Goal: Transaction & Acquisition: Purchase product/service

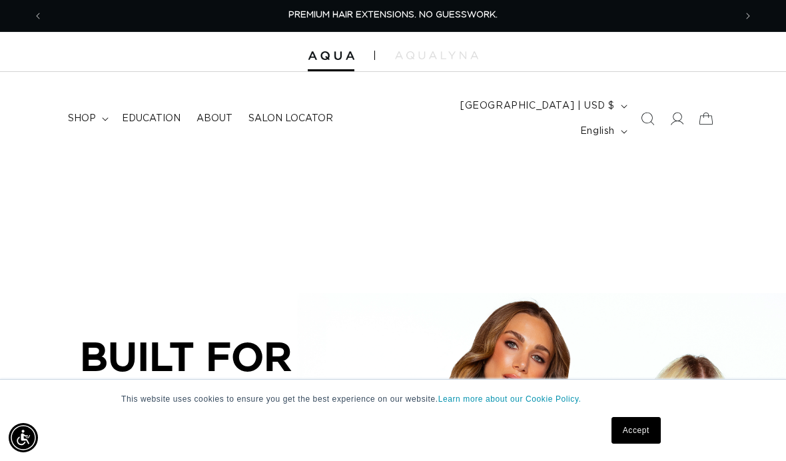
click at [633, 435] on link "Accept" at bounding box center [636, 430] width 49 height 27
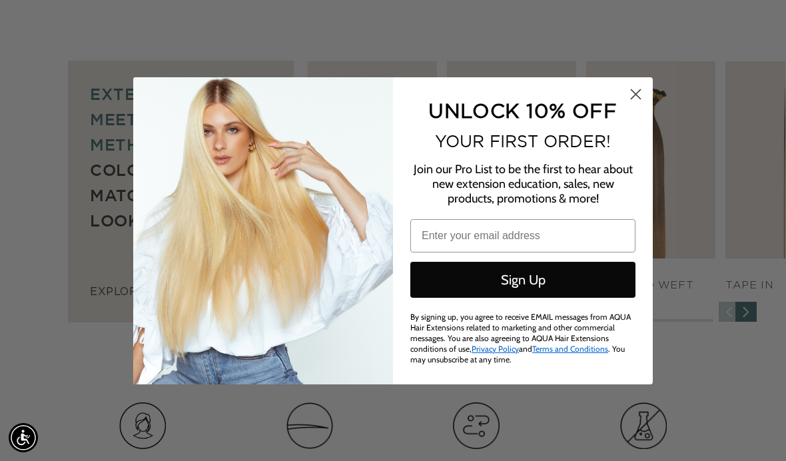
scroll to position [684, 0]
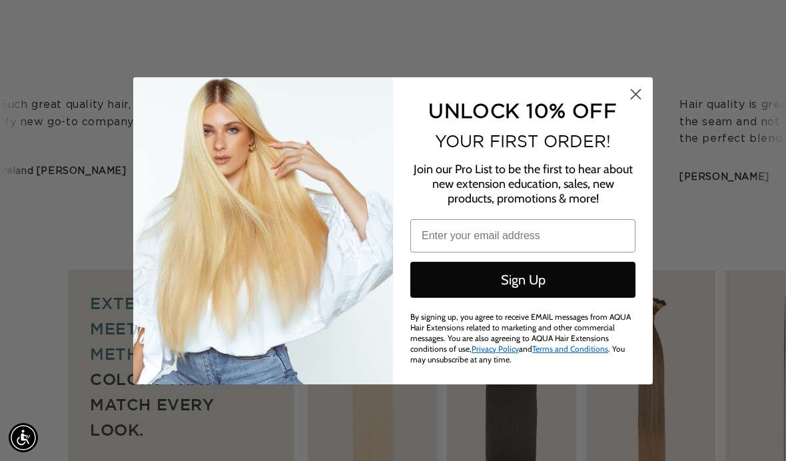
click at [632, 99] on icon "Close dialog" at bounding box center [636, 93] width 9 height 9
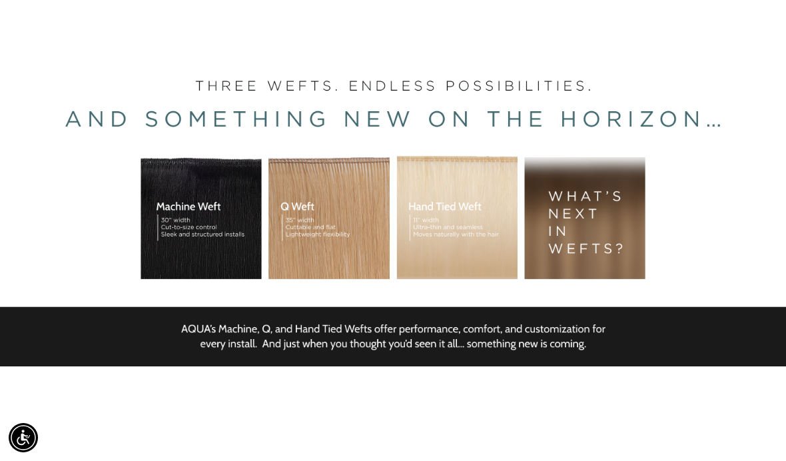
scroll to position [0, 0]
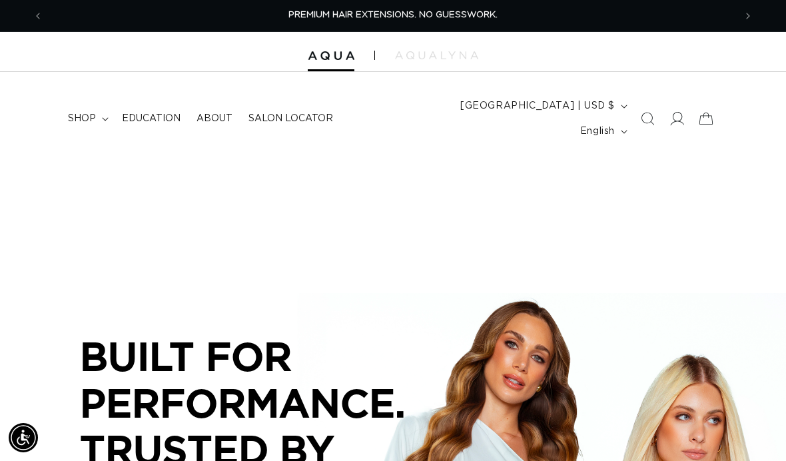
click at [677, 112] on icon at bounding box center [677, 119] width 14 height 14
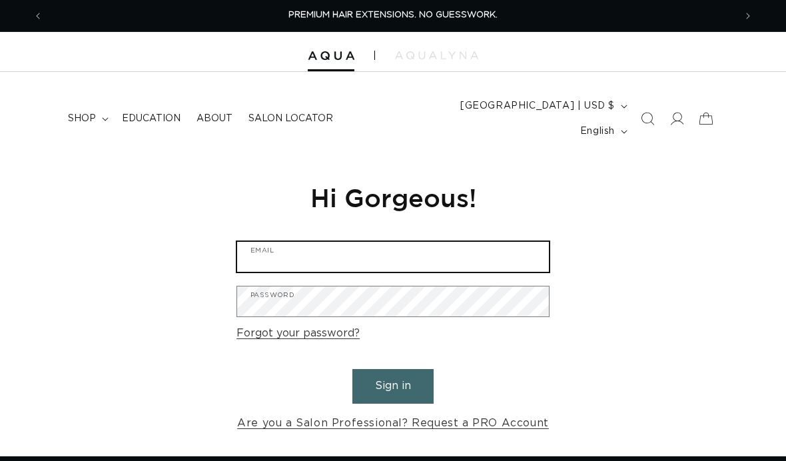
click at [532, 242] on input "Email" at bounding box center [393, 257] width 312 height 30
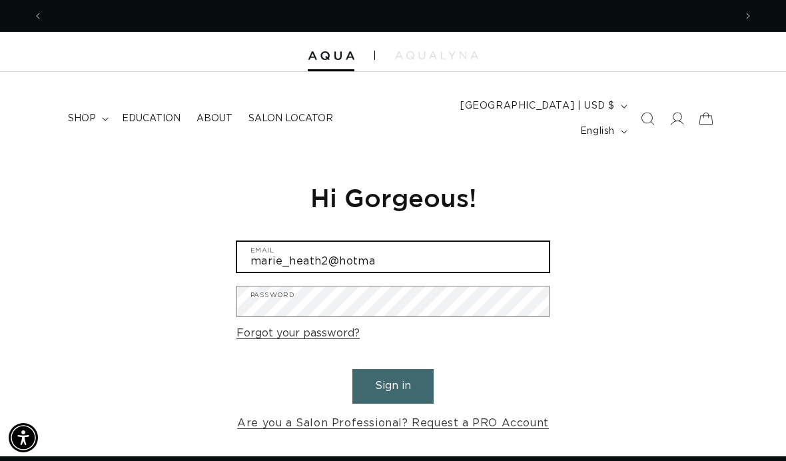
scroll to position [0, 692]
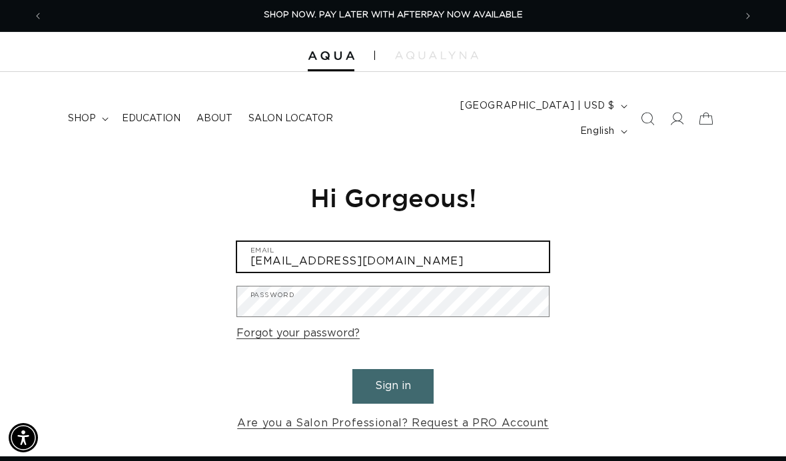
type input "marie_heath2@hotmail.com"
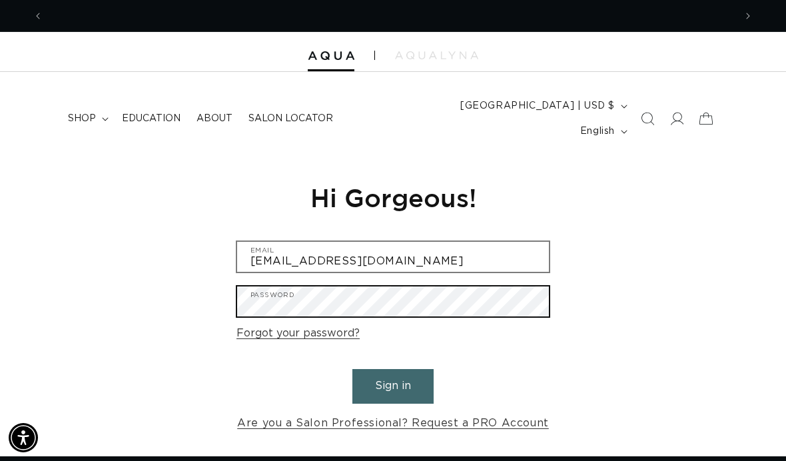
scroll to position [0, 1384]
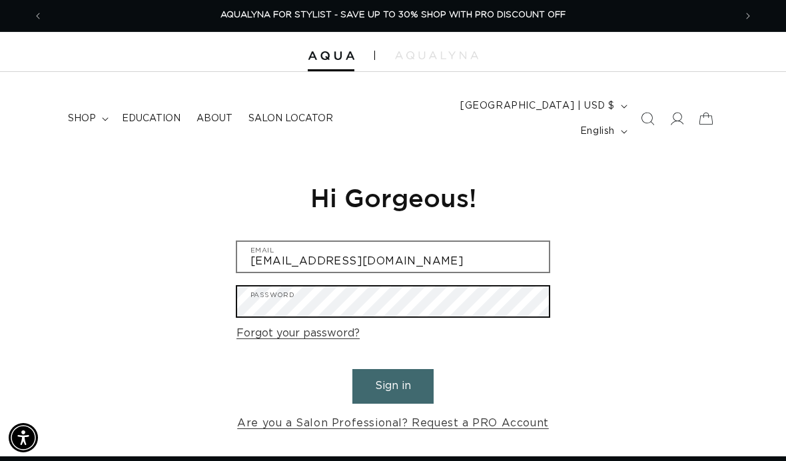
click at [393, 369] on button "Sign in" at bounding box center [393, 386] width 81 height 34
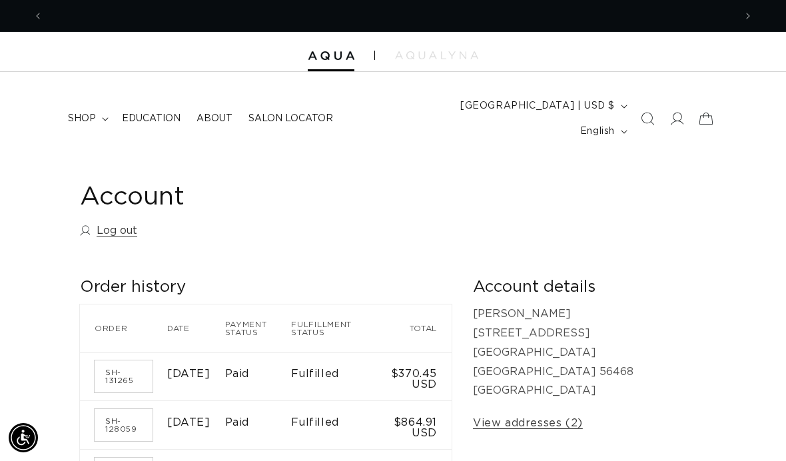
scroll to position [0, 692]
click at [105, 117] on icon at bounding box center [105, 119] width 7 height 4
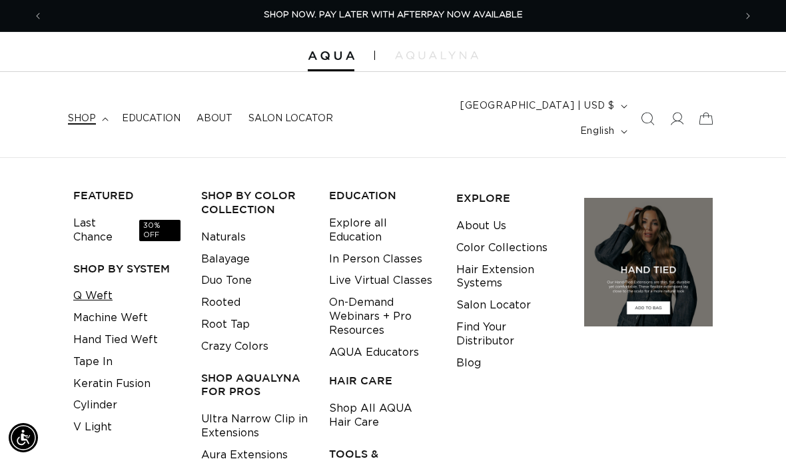
click at [101, 285] on link "Q Weft" at bounding box center [92, 296] width 39 height 22
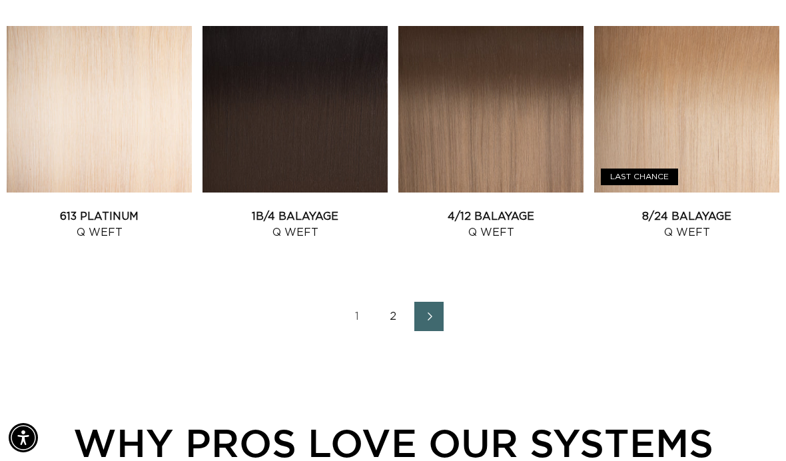
scroll to position [0, 1384]
click at [395, 302] on link "2" at bounding box center [393, 316] width 29 height 29
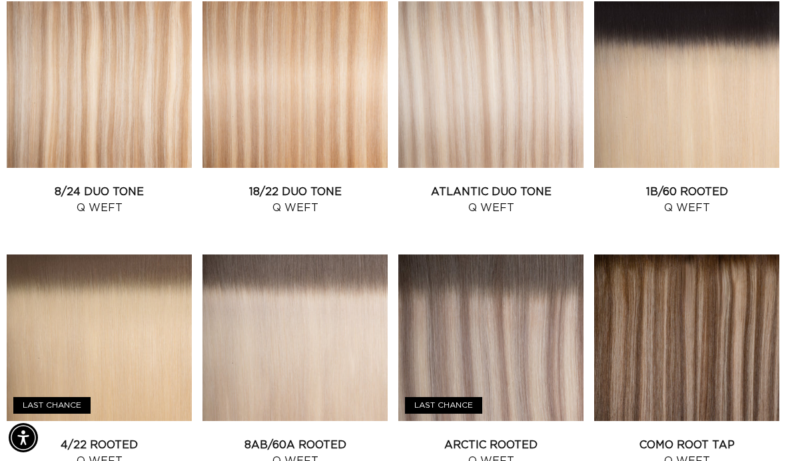
scroll to position [0, 692]
click at [522, 437] on link "Arctic Rooted Q Weft" at bounding box center [491, 453] width 185 height 32
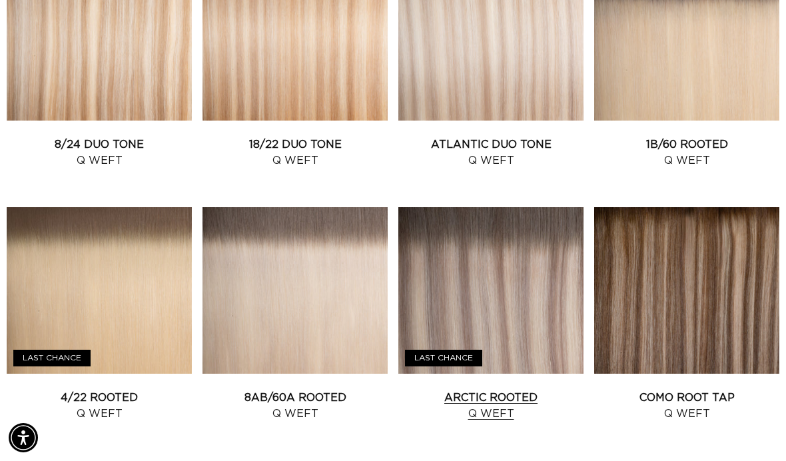
scroll to position [0, 1384]
click at [523, 137] on link "Atlantic Duo Tone Q Weft" at bounding box center [491, 153] width 185 height 32
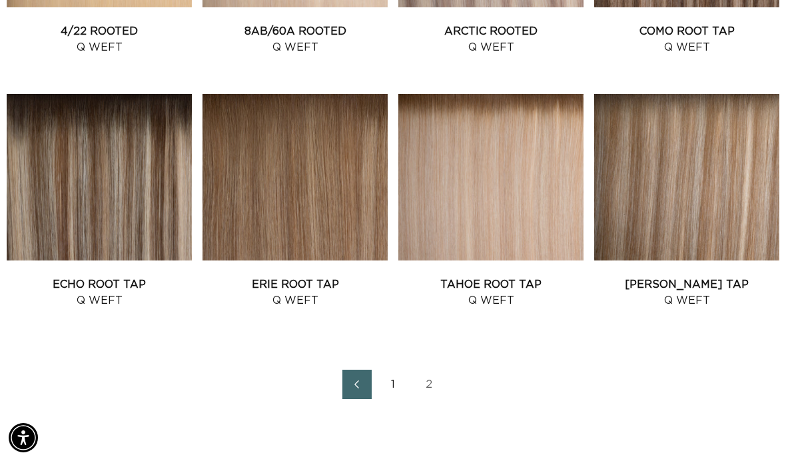
scroll to position [1236, 0]
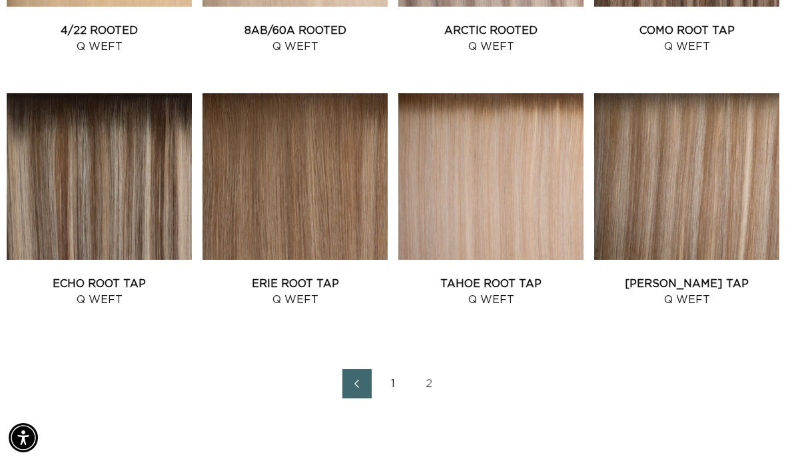
click at [390, 369] on link "1" at bounding box center [393, 383] width 29 height 29
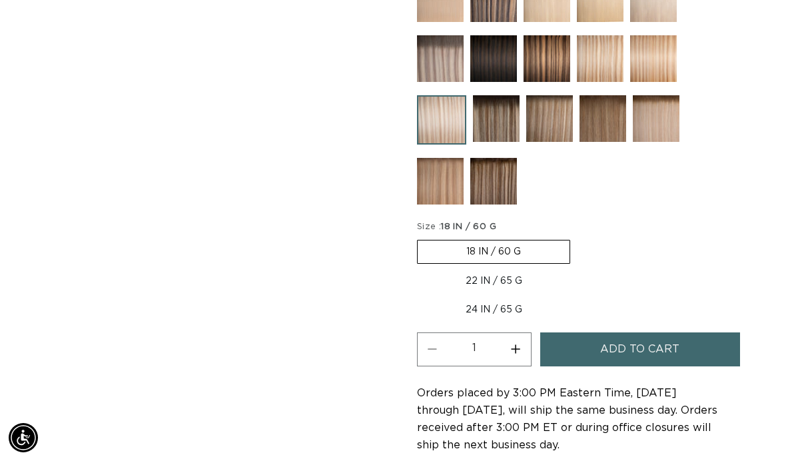
scroll to position [0, 692]
click at [517, 333] on button "Increase quantity for Atlantic Duo Tone - Q Weft" at bounding box center [516, 350] width 30 height 34
type input "2"
click at [632, 334] on span "Add to cart" at bounding box center [639, 350] width 79 height 34
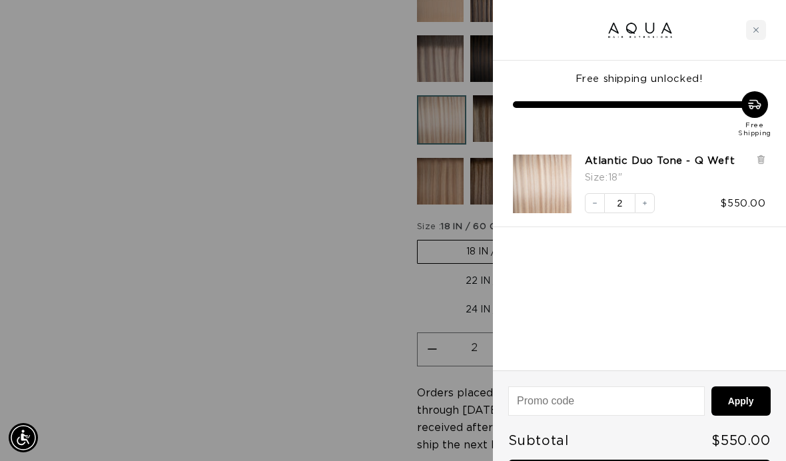
scroll to position [0, 0]
click at [263, 241] on div at bounding box center [393, 230] width 786 height 461
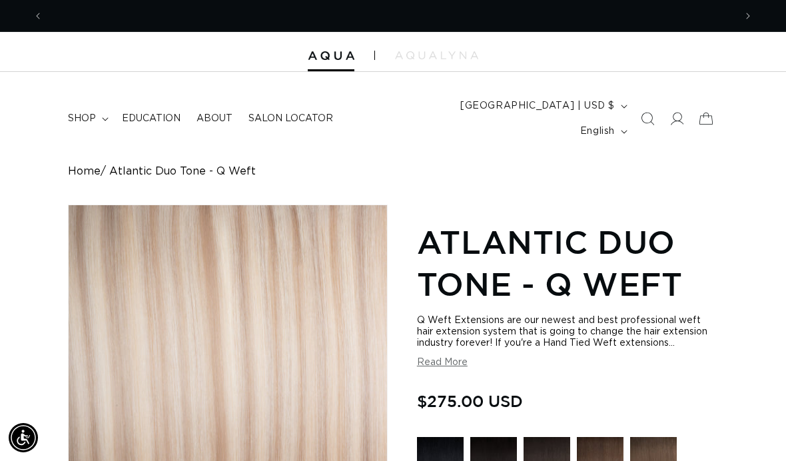
scroll to position [0, 1384]
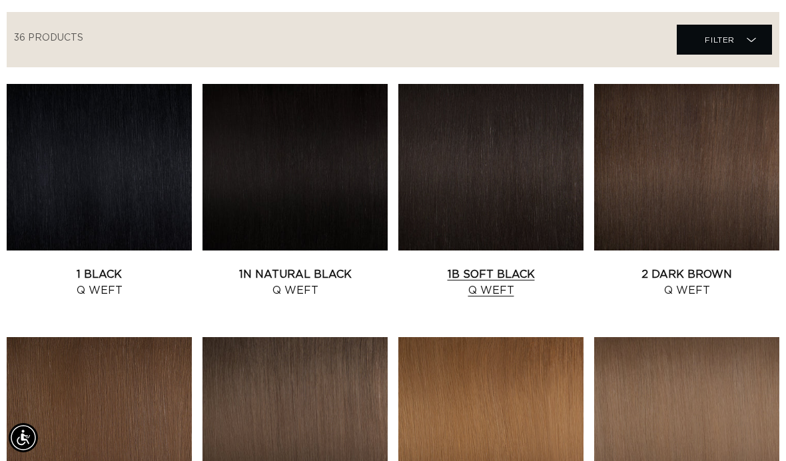
scroll to position [0, 1384]
click at [527, 267] on link "1B Soft Black Q Weft" at bounding box center [491, 283] width 185 height 32
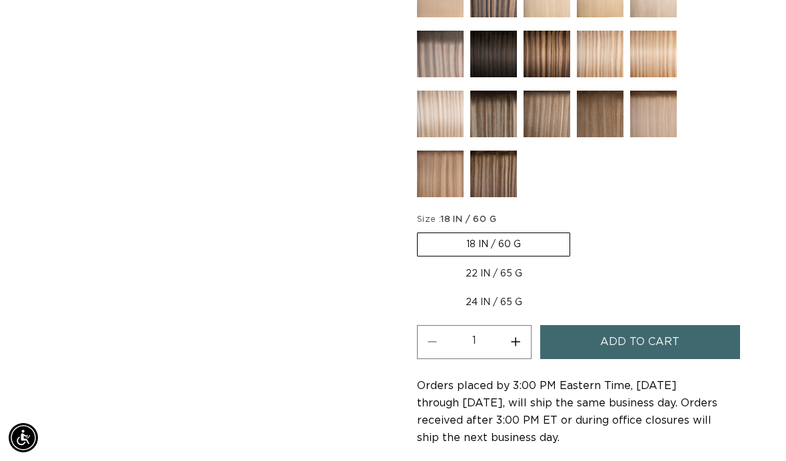
scroll to position [0, 692]
click at [497, 263] on label "22 IN / 65 G Variant sold out or unavailable" at bounding box center [494, 274] width 154 height 23
click at [577, 231] on input "22 IN / 65 G Variant sold out or unavailable" at bounding box center [577, 230] width 1 height 1
radio input "true"
click at [516, 327] on button "Increase quantity for 1B Soft Black - Q Weft" at bounding box center [516, 342] width 30 height 34
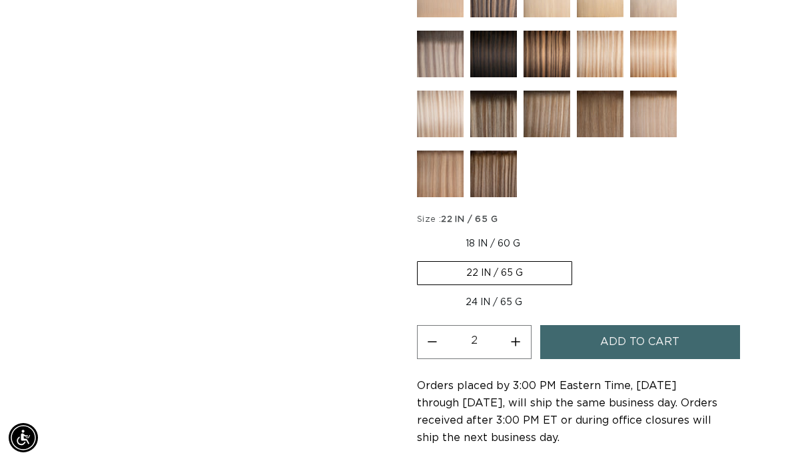
click at [516, 327] on button "Increase quantity for 1B Soft Black - Q Weft" at bounding box center [516, 342] width 30 height 34
click at [429, 327] on button "Decrease quantity for 1B Soft Black - Q Weft" at bounding box center [433, 342] width 30 height 34
type input "2"
click at [630, 325] on span "Add to cart" at bounding box center [639, 342] width 79 height 34
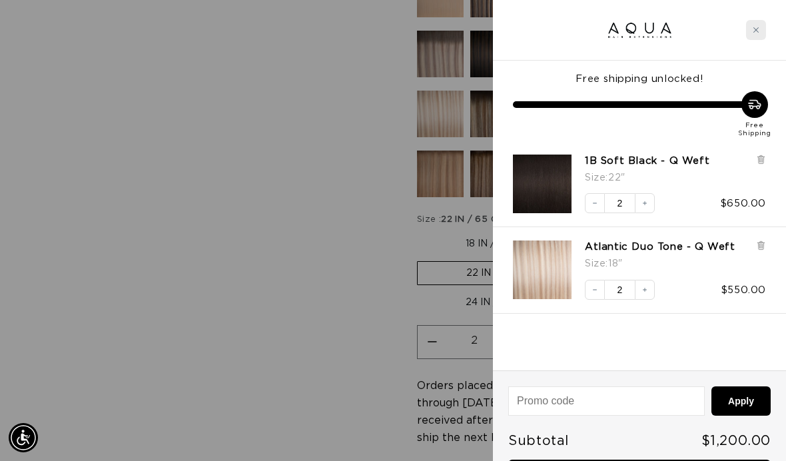
scroll to position [0, 692]
click at [744, 38] on div at bounding box center [639, 30] width 293 height 61
click at [756, 30] on icon "Close cart" at bounding box center [756, 29] width 5 height 5
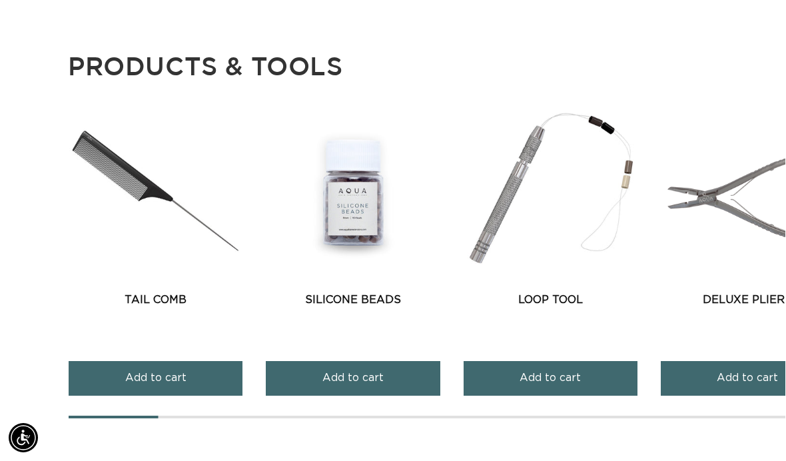
scroll to position [0, 692]
click at [355, 292] on link "Silicone Beads" at bounding box center [353, 300] width 174 height 16
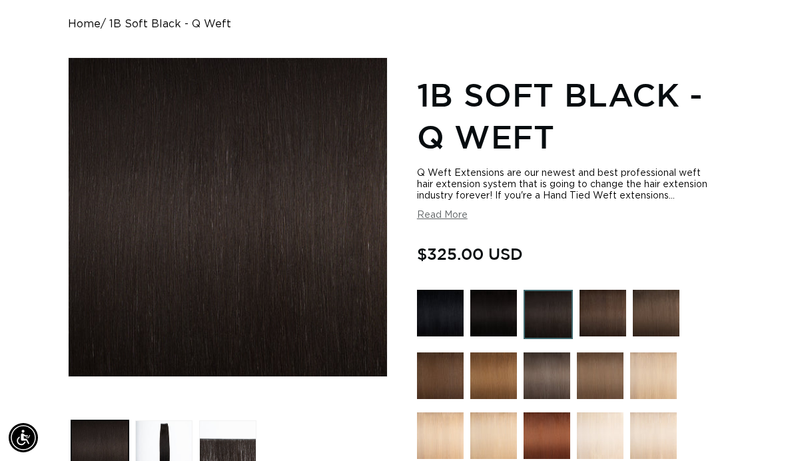
scroll to position [0, 0]
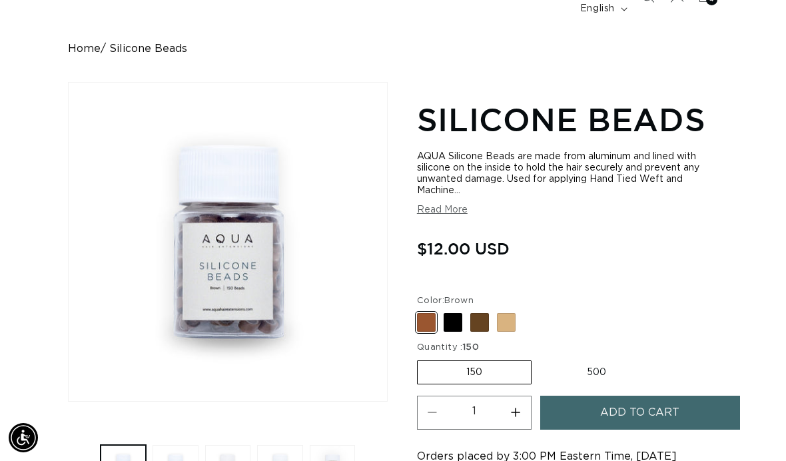
scroll to position [123, 0]
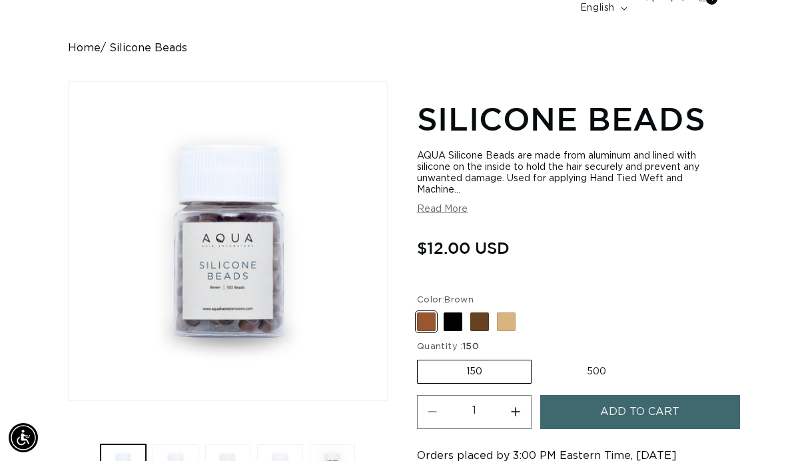
click at [466, 297] on fieldset "Color: Brown Brown Variant sold out or unavailable Black Variant sold out or un…" at bounding box center [563, 313] width 293 height 39
click at [462, 313] on span at bounding box center [453, 322] width 19 height 19
click at [421, 310] on input "Black Variant sold out or unavailable" at bounding box center [421, 310] width 1 height 1
radio input "true"
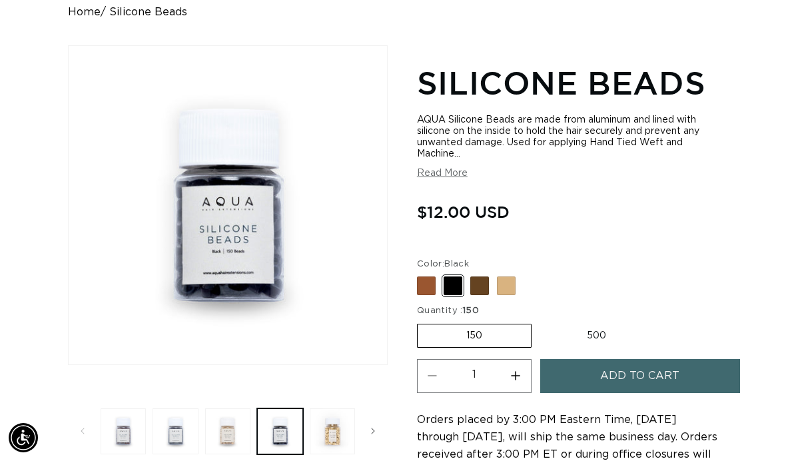
click at [654, 359] on span "Add to cart" at bounding box center [639, 376] width 79 height 34
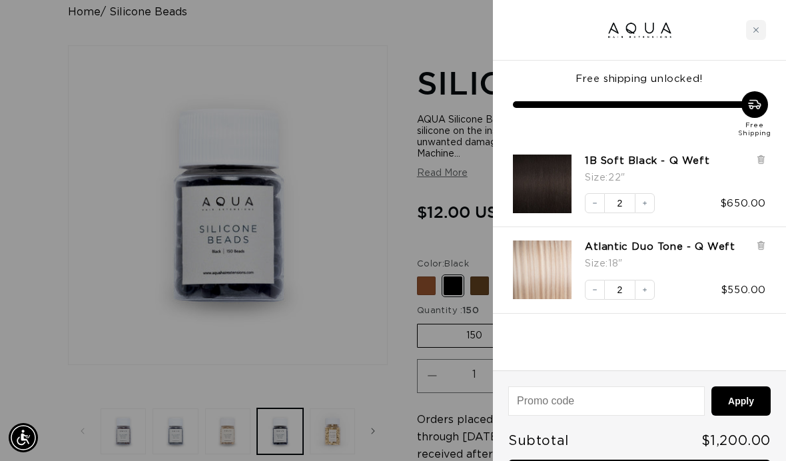
scroll to position [0, 692]
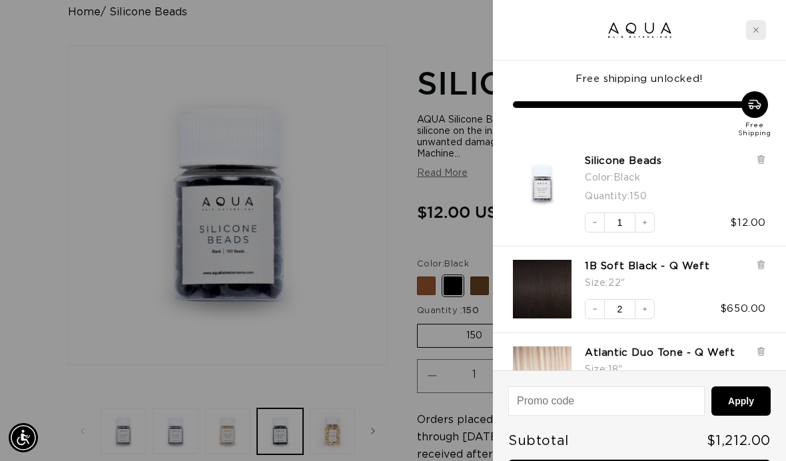
click at [760, 29] on div "Close cart" at bounding box center [756, 30] width 20 height 20
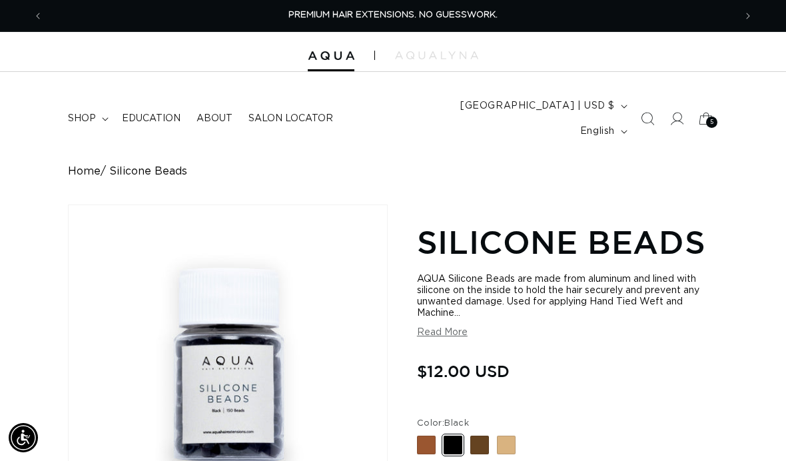
scroll to position [23, 0]
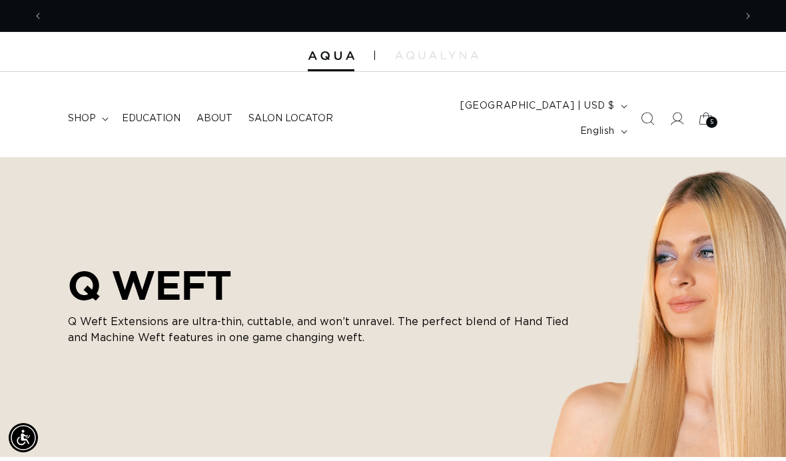
scroll to position [0, 1384]
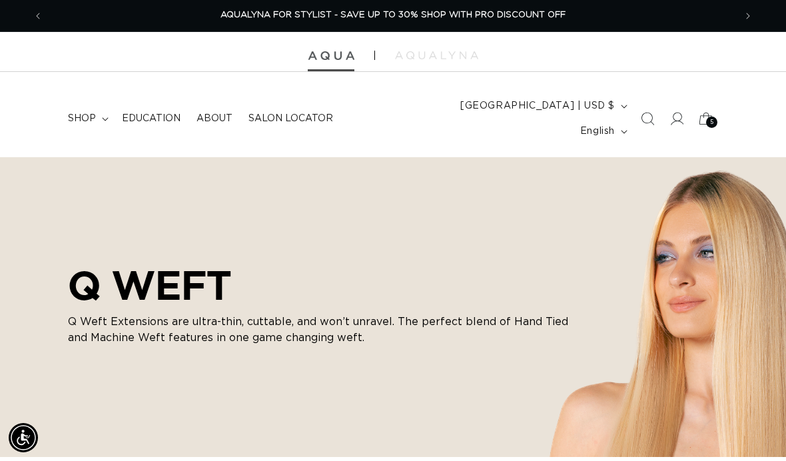
click at [331, 57] on img at bounding box center [331, 55] width 47 height 9
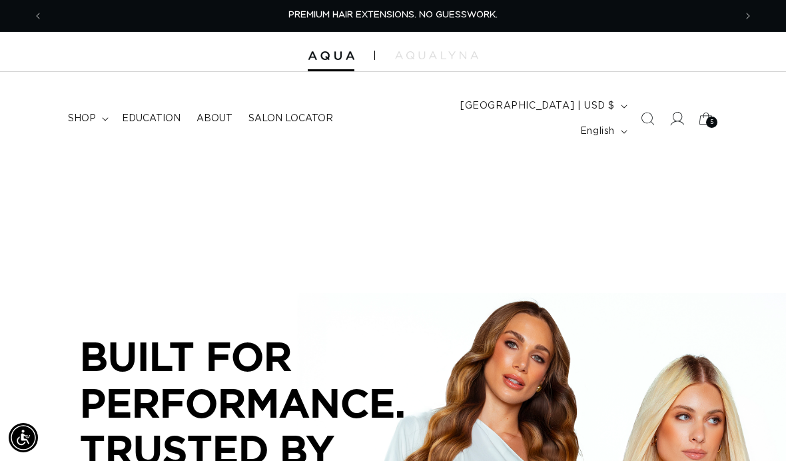
click at [668, 107] on span at bounding box center [676, 118] width 29 height 29
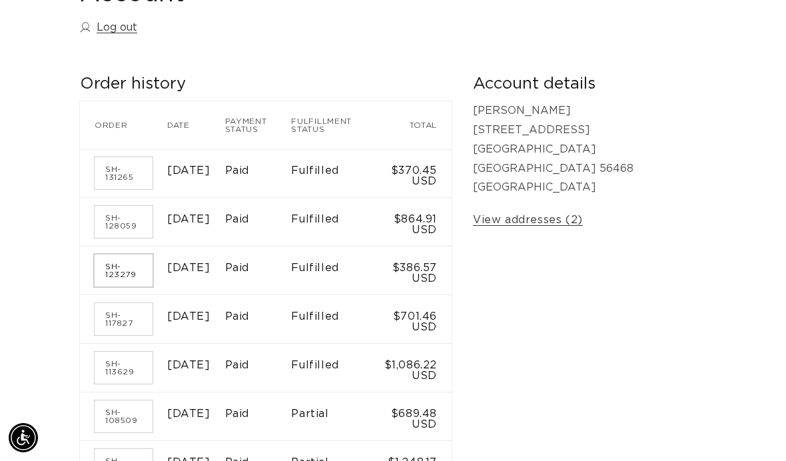
scroll to position [0, 1384]
click at [127, 309] on link "SH-117827" at bounding box center [124, 319] width 58 height 32
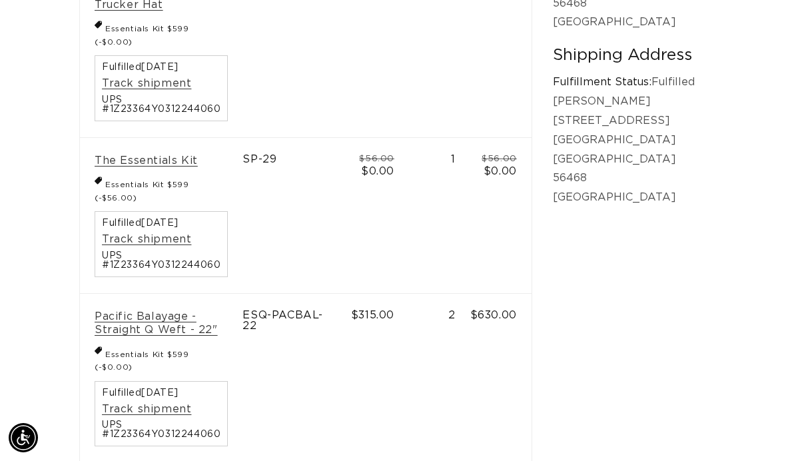
scroll to position [0, 692]
